Goal: Transaction & Acquisition: Purchase product/service

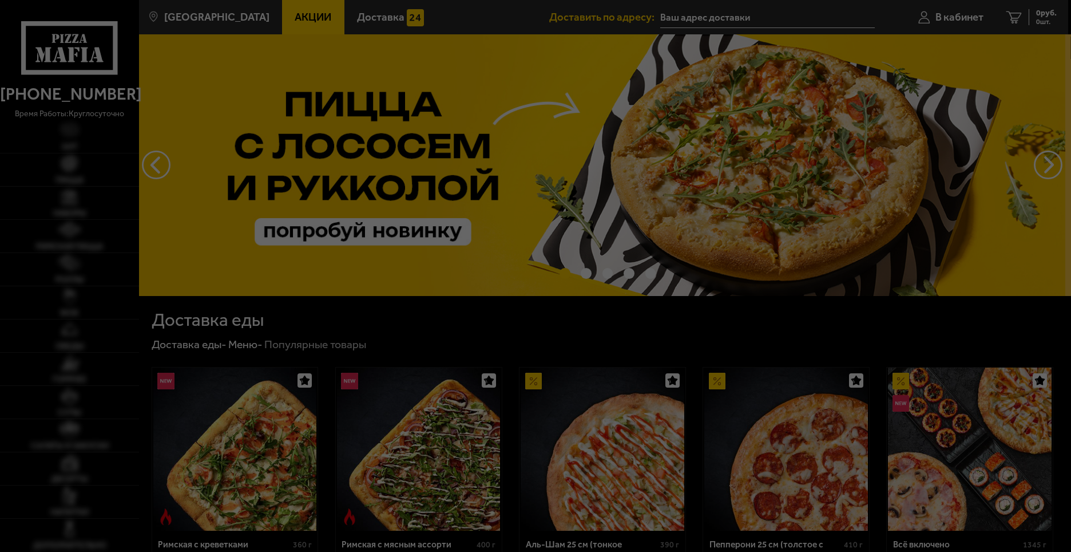
type input "[STREET_ADDRESS]"
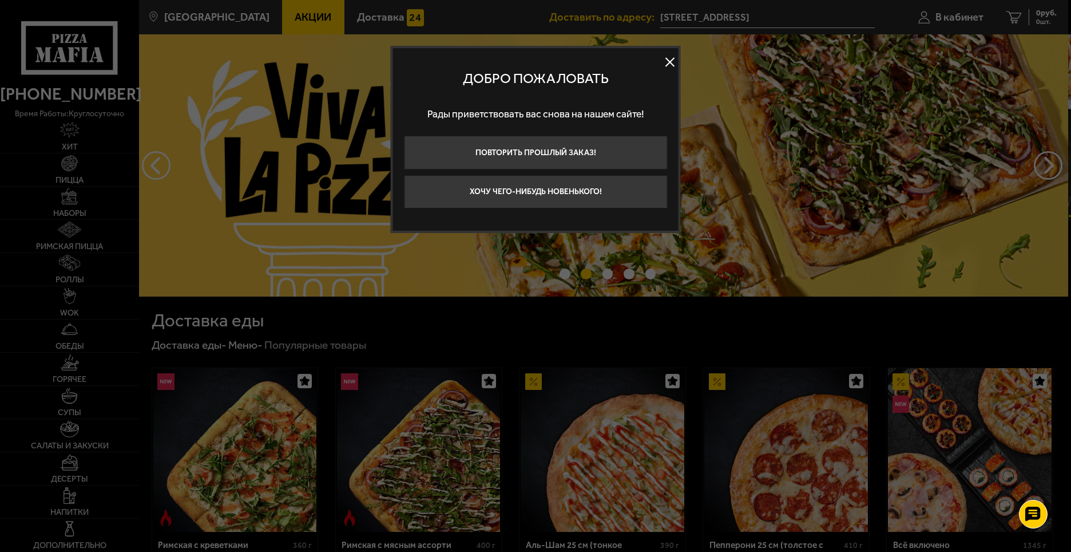
click at [667, 64] on button at bounding box center [669, 61] width 17 height 17
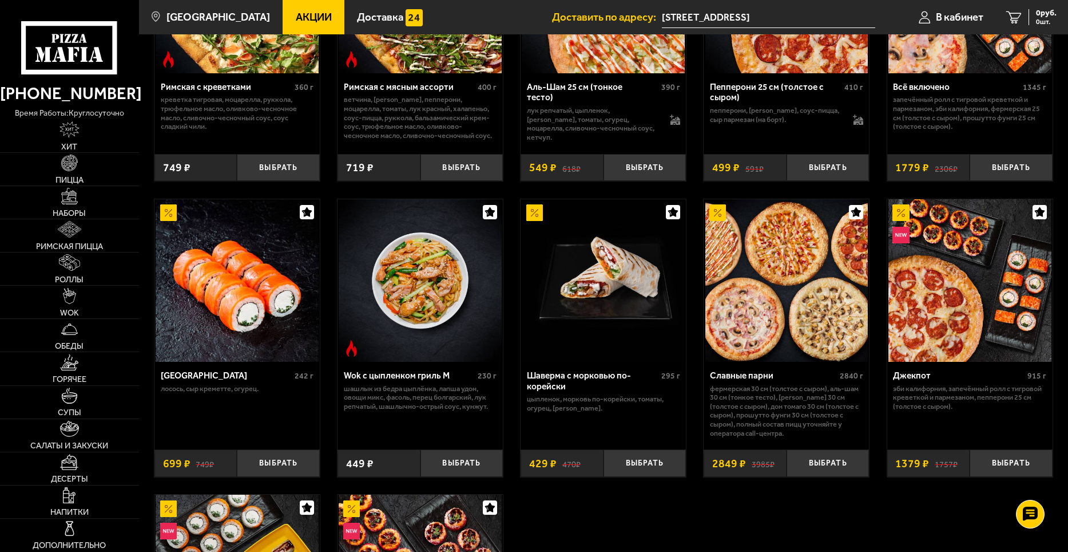
scroll to position [572, 0]
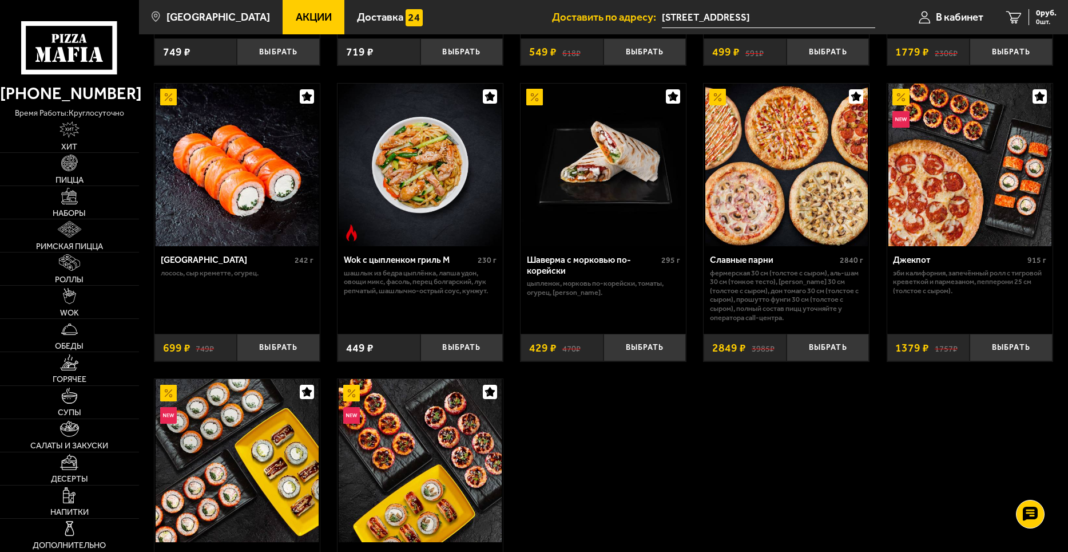
click at [805, 212] on img at bounding box center [786, 165] width 163 height 163
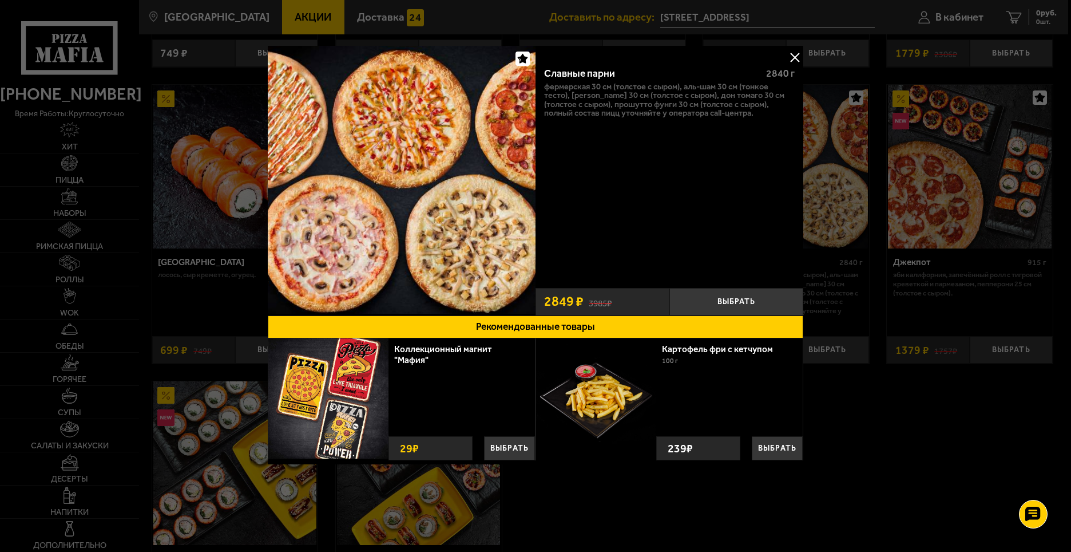
click at [798, 57] on button at bounding box center [794, 57] width 17 height 17
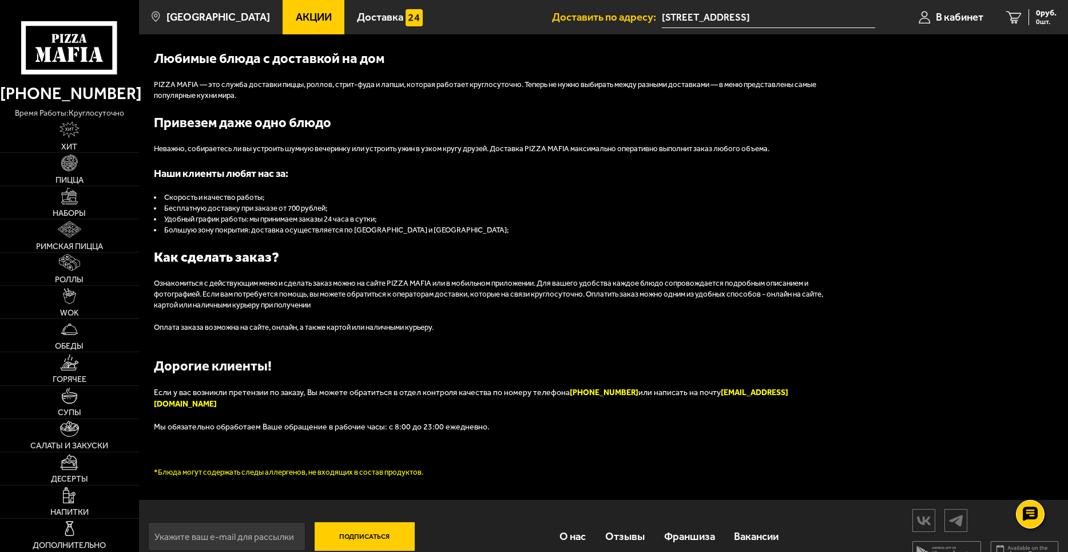
scroll to position [1236, 0]
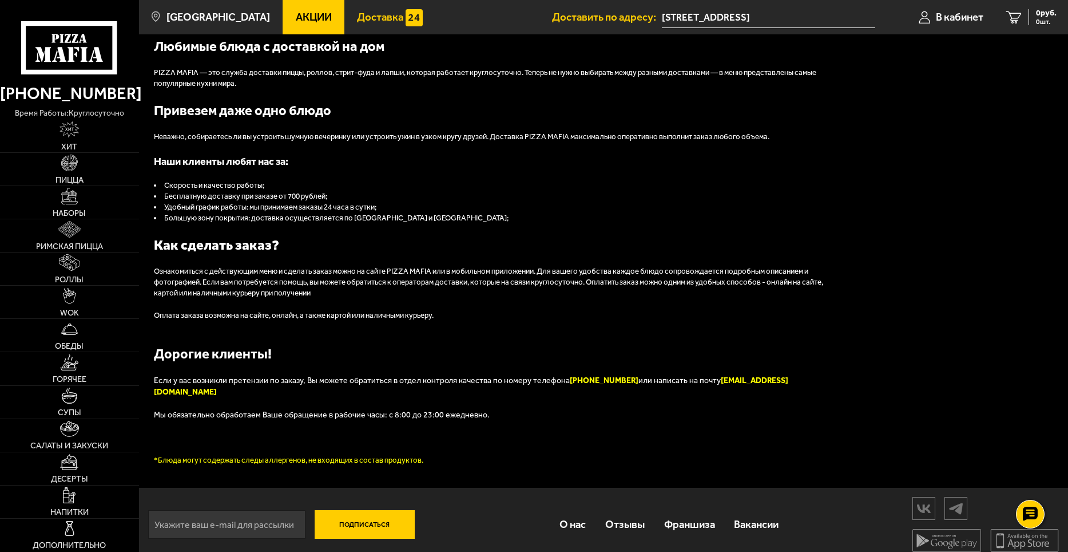
click at [359, 15] on span "Доставка" at bounding box center [380, 17] width 46 height 11
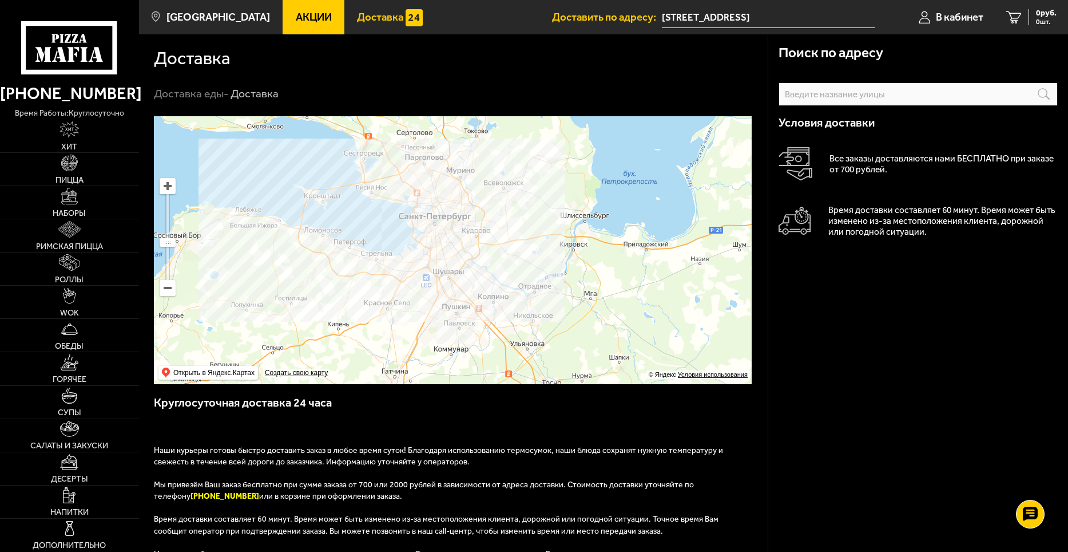
click at [296, 21] on span "Акции" at bounding box center [314, 17] width 36 height 11
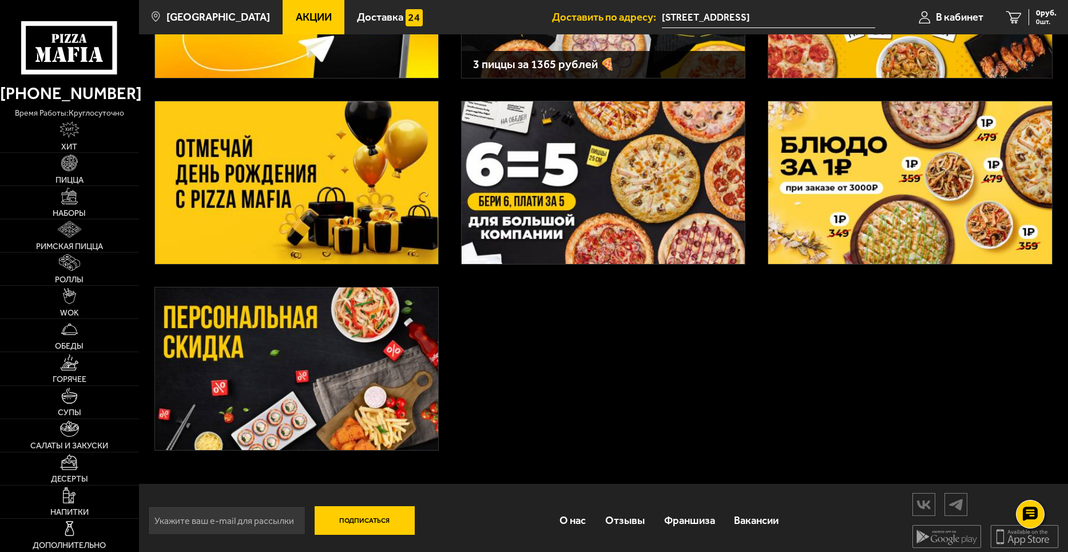
scroll to position [198, 0]
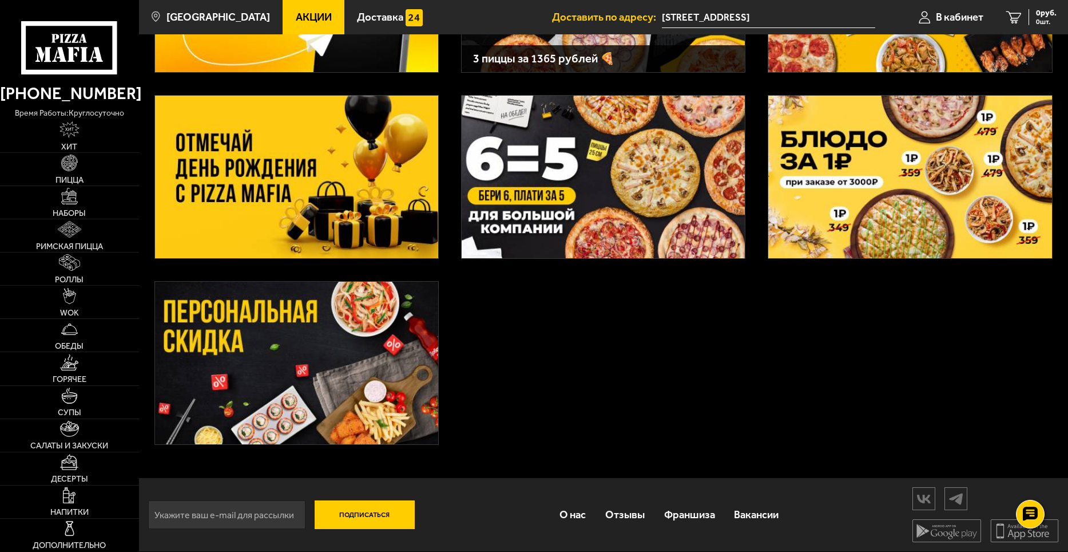
click at [313, 152] on img at bounding box center [296, 177] width 283 height 162
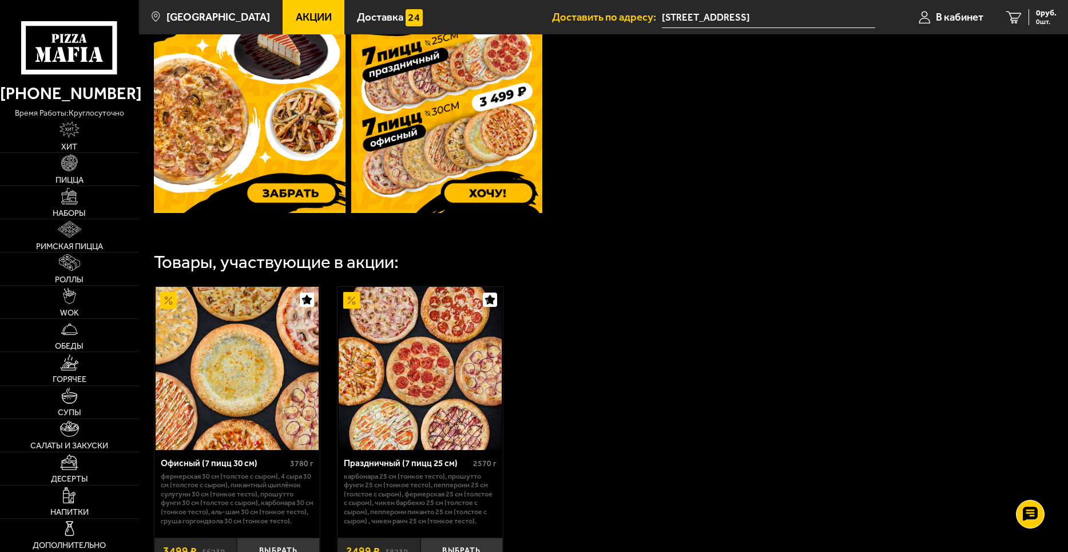
scroll to position [458, 0]
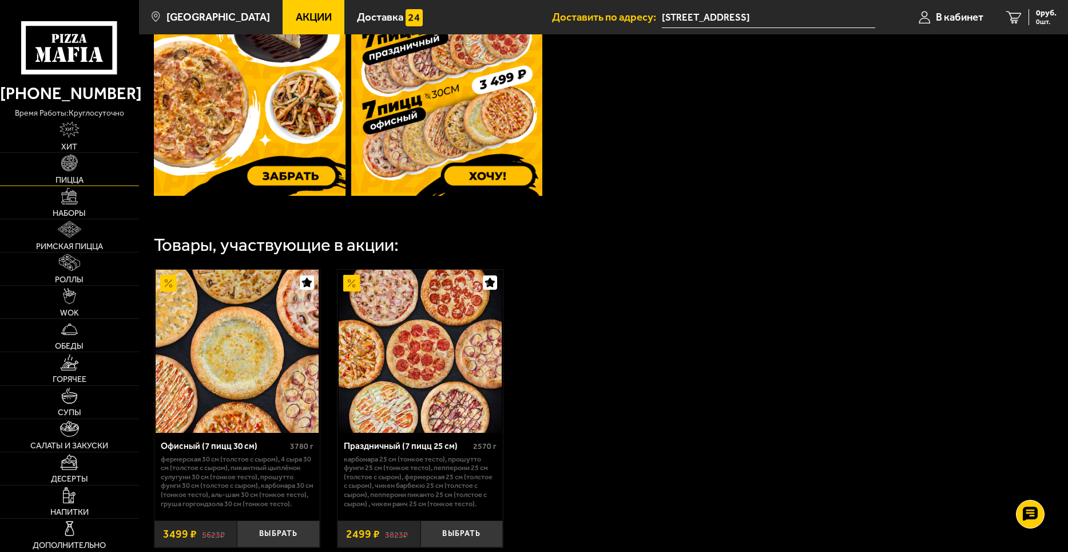
click at [68, 170] on img at bounding box center [69, 162] width 17 height 17
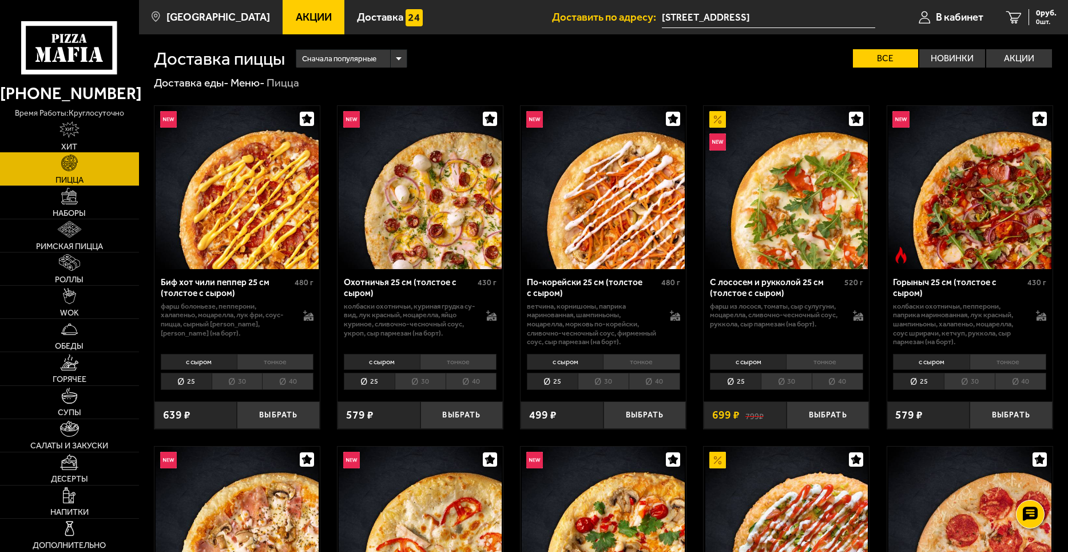
click at [78, 135] on img at bounding box center [69, 129] width 19 height 17
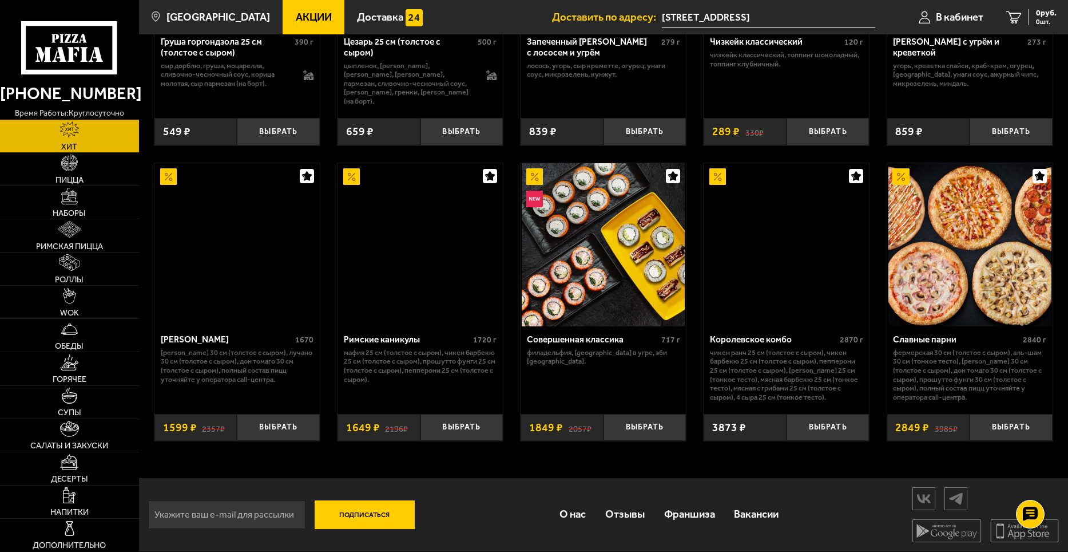
scroll to position [542, 0]
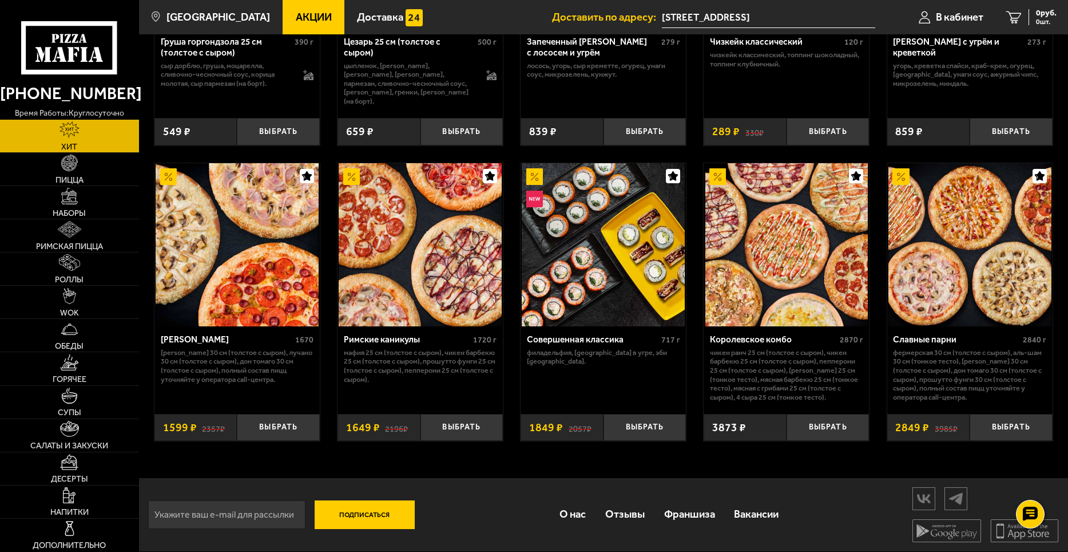
click at [296, 17] on span "Акции" at bounding box center [314, 17] width 36 height 11
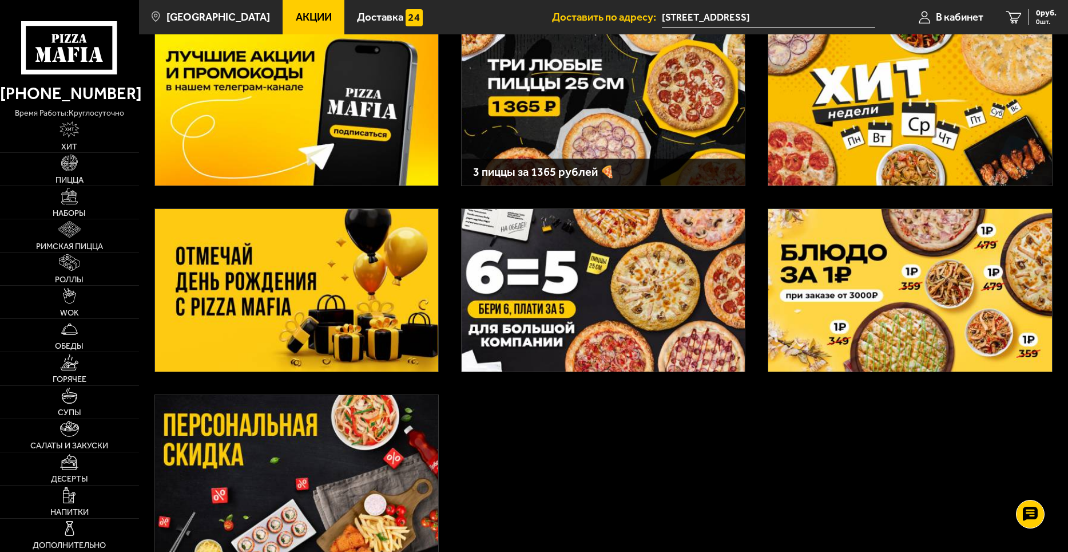
scroll to position [57, 0]
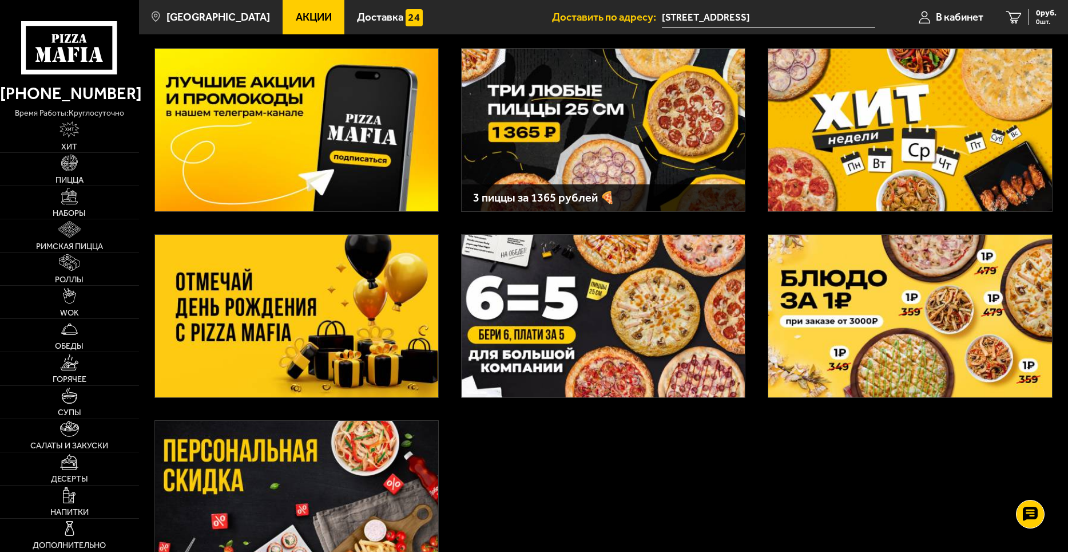
click at [222, 331] on img at bounding box center [296, 316] width 283 height 162
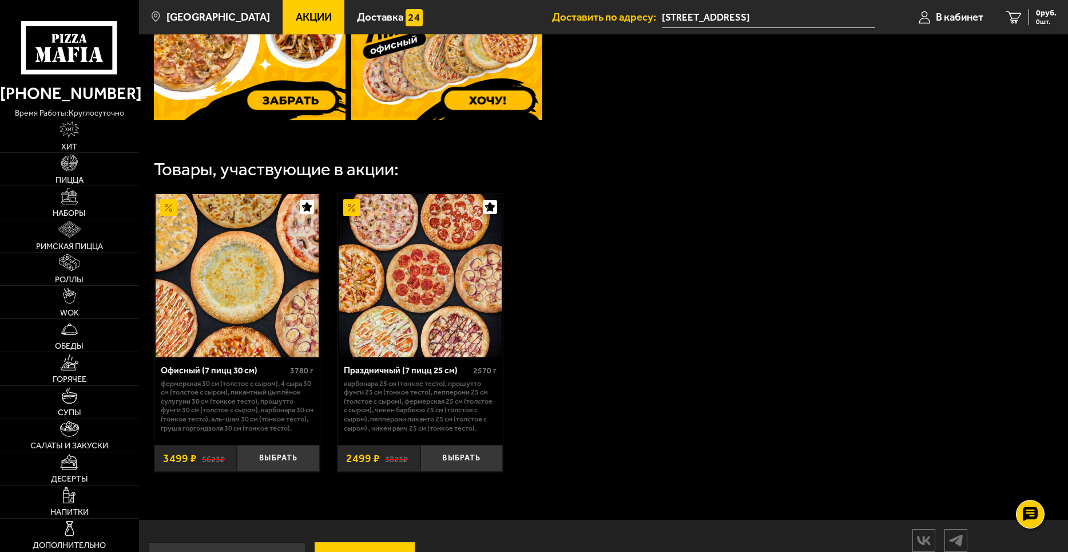
scroll to position [515, 0]
